Goal: Task Accomplishment & Management: Use online tool/utility

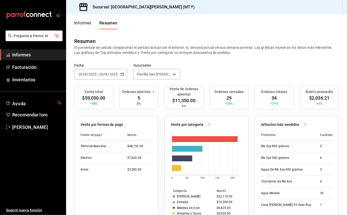
click at [16, 54] on font "Informes" at bounding box center [21, 54] width 19 height 5
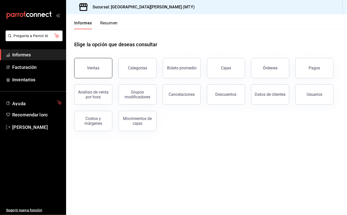
click at [90, 61] on button "Ventas" at bounding box center [93, 68] width 38 height 20
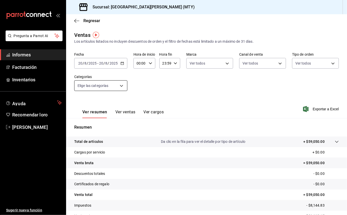
click at [122, 83] on body "Pregunta a Parrot AI Informes Facturación Inventarios Ayuda Recomendar loro [PE…" at bounding box center [173, 107] width 347 height 215
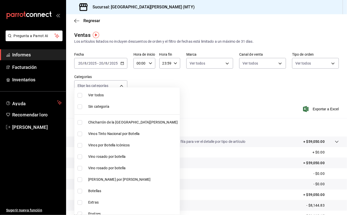
click at [120, 62] on div at bounding box center [173, 107] width 347 height 215
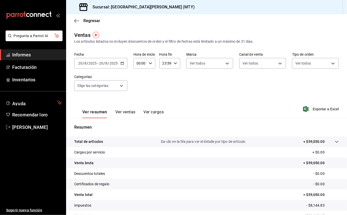
click at [120, 64] on icon "button" at bounding box center [122, 63] width 4 height 4
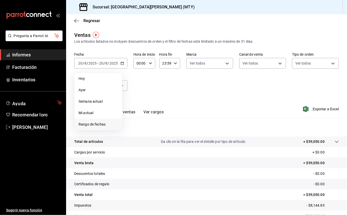
click at [107, 125] on span "Rango de fechas" at bounding box center [98, 124] width 39 height 5
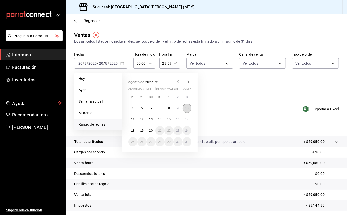
click at [183, 109] on button "10" at bounding box center [186, 108] width 9 height 9
click at [180, 120] on button "16" at bounding box center [177, 119] width 9 height 9
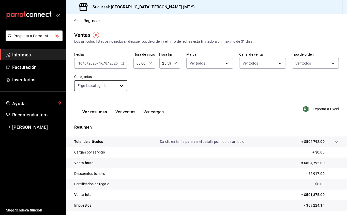
click at [119, 86] on body "Pregunta a Parrot AI Informes Facturación Inventarios Ayuda Recomendar loro [PE…" at bounding box center [173, 107] width 347 height 215
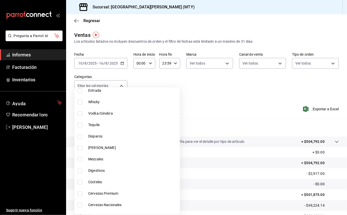
scroll to position [237, 0]
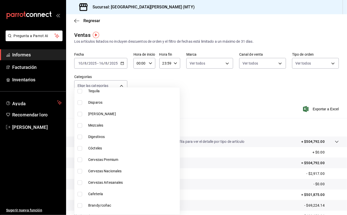
click at [81, 182] on input "checkbox" at bounding box center [80, 182] width 5 height 5
checkbox input "true"
click at [81, 167] on li "Cervezas Nacionales" at bounding box center [126, 170] width 105 height 11
type input "2fe469d0-e020-4056-b076-036799c9aa80,08c30453-6431-4fdc-8b6e-055937f4249c"
checkbox input "true"
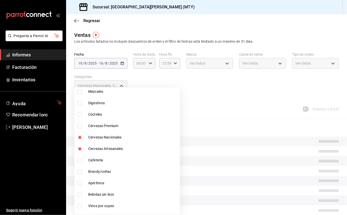
scroll to position [280, 0]
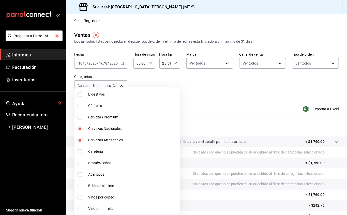
click at [79, 115] on input "checkbox" at bounding box center [80, 117] width 5 height 5
checkbox input "true"
type input "2fe469d0-e020-4056-b076-036799c9aa80,08c30453-6431-4fdc-8b6e-055937f4249c,7e659…"
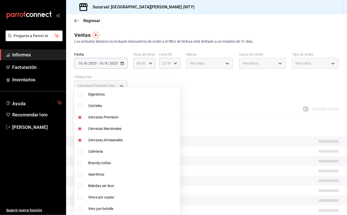
click at [78, 185] on input "checkbox" at bounding box center [80, 186] width 5 height 5
checkbox input "true"
type input "2fe469d0-e020-4056-b076-036799c9aa80,08c30453-6431-4fdc-8b6e-055937f4249c,7e659…"
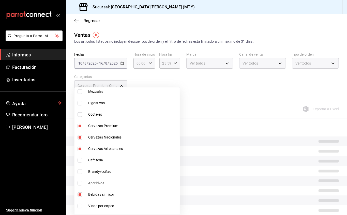
scroll to position [280, 0]
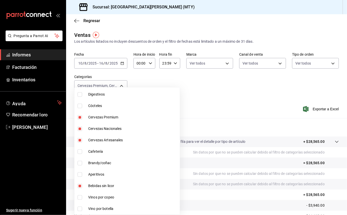
click at [219, 88] on div at bounding box center [173, 107] width 347 height 215
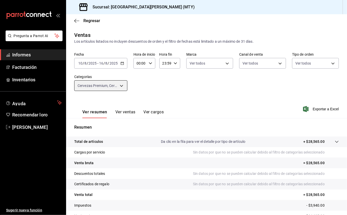
scroll to position [28, 0]
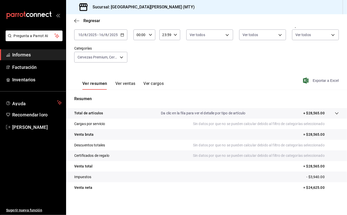
click at [319, 80] on font "Exportar a Excel" at bounding box center [326, 81] width 26 height 4
